Goal: Transaction & Acquisition: Subscribe to service/newsletter

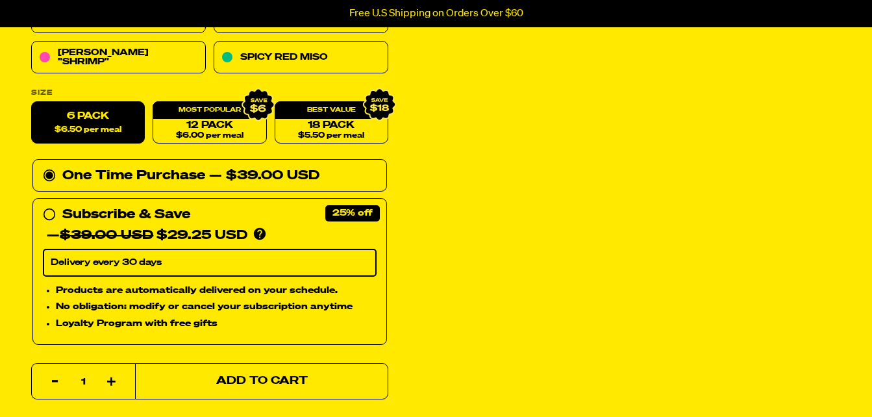
scroll to position [331, 0]
click at [258, 381] on span "Add to Cart" at bounding box center [262, 381] width 92 height 11
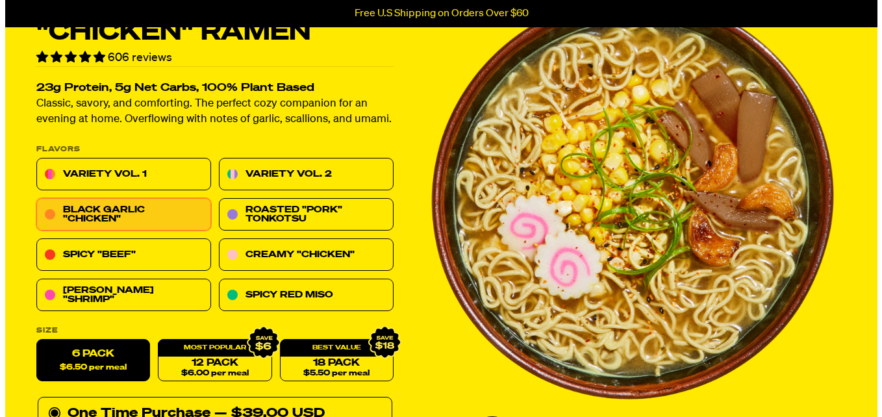
scroll to position [0, 0]
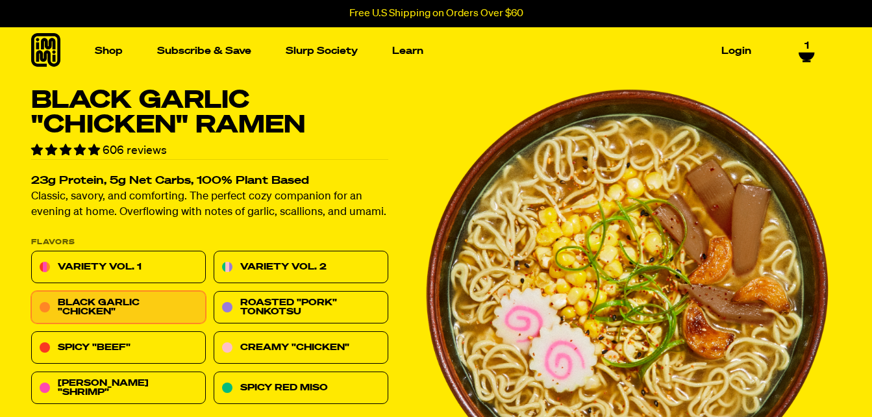
click at [808, 44] on span "1" at bounding box center [807, 46] width 5 height 12
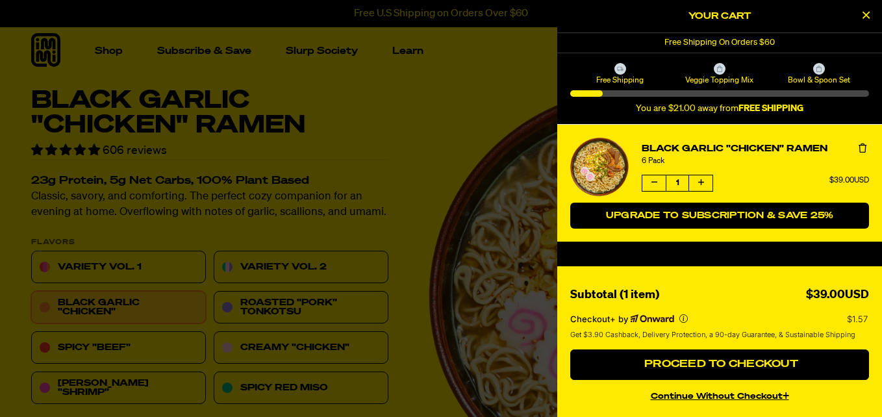
click at [735, 211] on span "Upgrade to Subscription & Save 25%" at bounding box center [720, 215] width 228 height 9
select select "Every 30 Days"
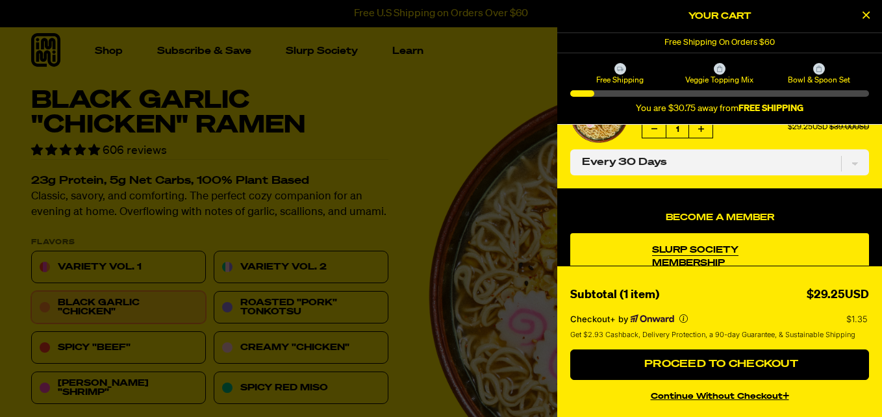
scroll to position [82, 0]
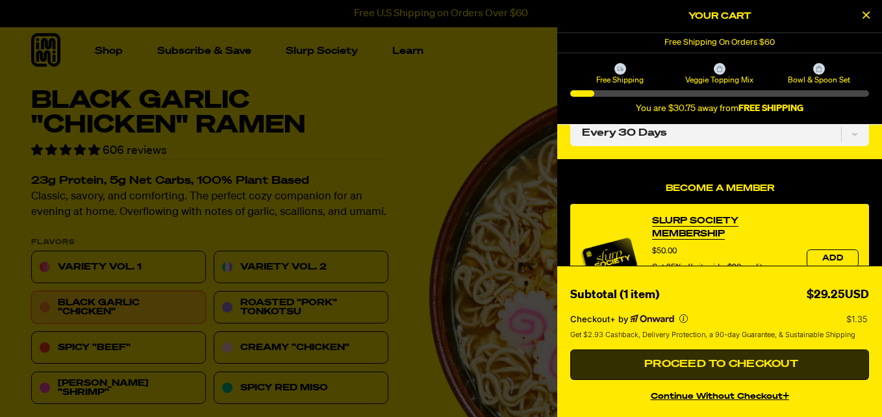
click at [753, 360] on span "Proceed to Checkout" at bounding box center [719, 364] width 157 height 10
